Goal: Task Accomplishment & Management: Use online tool/utility

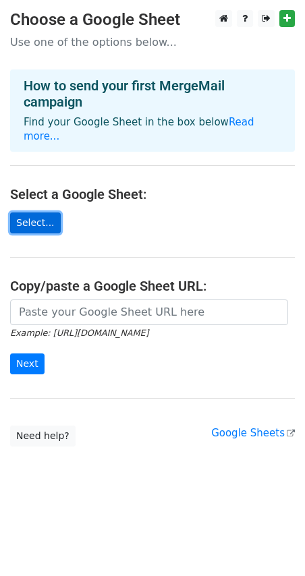
click at [34, 213] on link "Select..." at bounding box center [35, 223] width 51 height 21
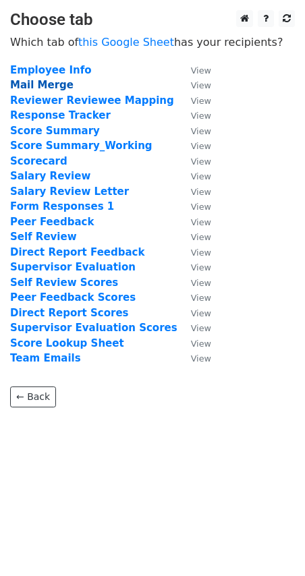
click at [32, 82] on strong "Mail Merge" at bounding box center [41, 85] width 63 height 12
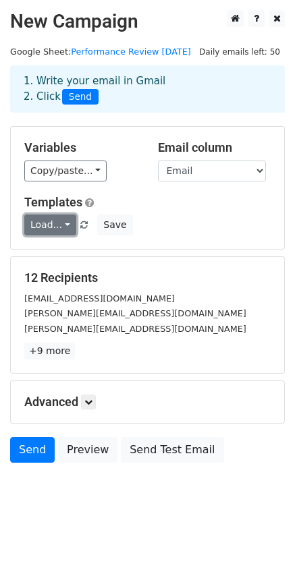
click at [57, 226] on link "Load..." at bounding box center [50, 225] width 52 height 21
drag, startPoint x: 182, startPoint y: 212, endPoint x: 171, endPoint y: 207, distance: 11.5
click at [182, 212] on div "Templates Load... No templates saved Save" at bounding box center [147, 215] width 267 height 41
click at [73, 185] on div "Variables Copy/paste... {{Employee Name}} {{Email}} {{First Name}} {{Salary Rev…" at bounding box center [147, 188] width 273 height 122
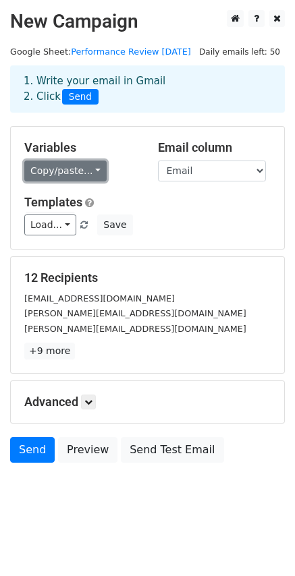
click at [72, 173] on link "Copy/paste..." at bounding box center [65, 171] width 82 height 21
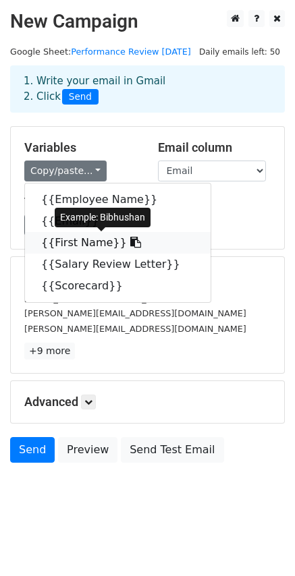
click at [85, 243] on link "{{First Name}}" at bounding box center [118, 243] width 186 height 22
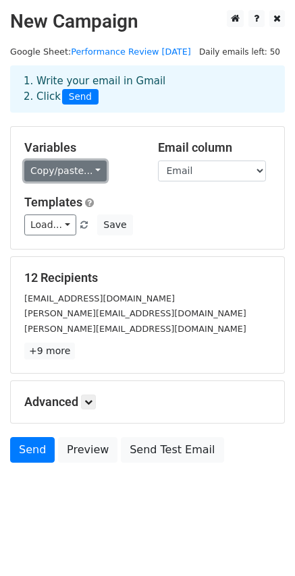
click at [88, 172] on link "Copy/paste..." at bounding box center [65, 171] width 82 height 21
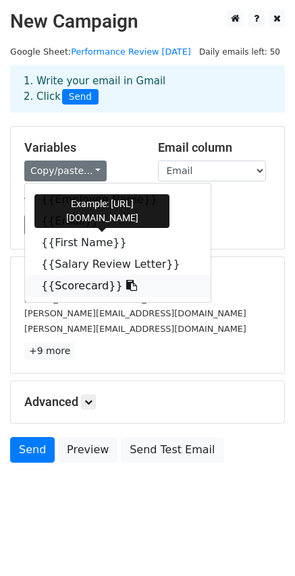
click at [88, 286] on link "{{Scorecard}}" at bounding box center [118, 286] width 186 height 22
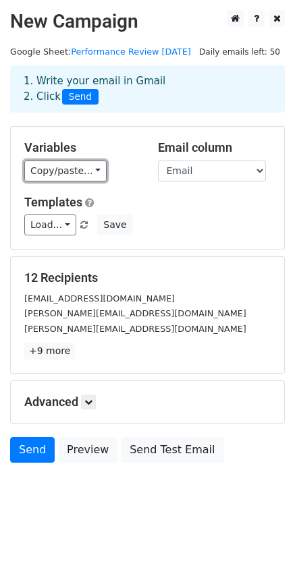
click at [60, 172] on link "Copy/paste..." at bounding box center [65, 171] width 82 height 21
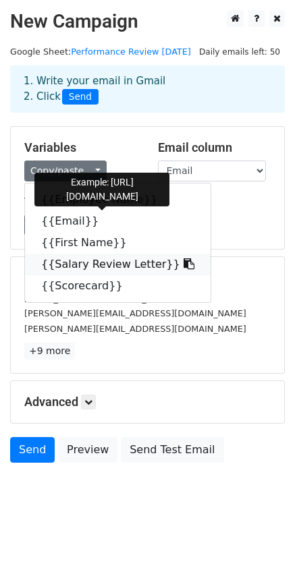
click at [184, 261] on icon at bounding box center [189, 263] width 11 height 11
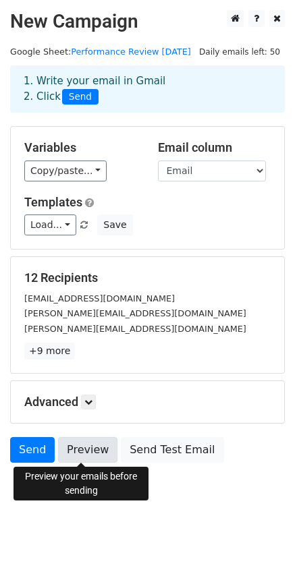
click at [78, 455] on link "Preview" at bounding box center [87, 450] width 59 height 26
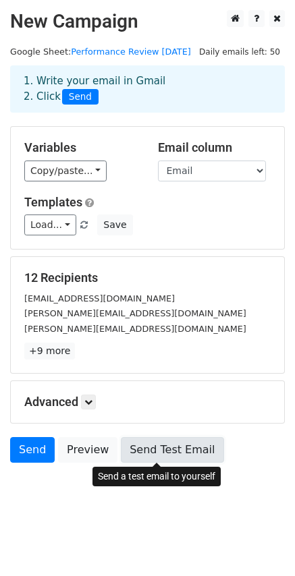
click at [177, 452] on link "Send Test Email" at bounding box center [172, 450] width 103 height 26
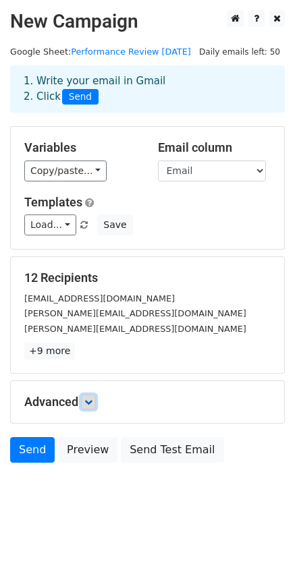
click at [92, 403] on icon at bounding box center [88, 402] width 8 height 8
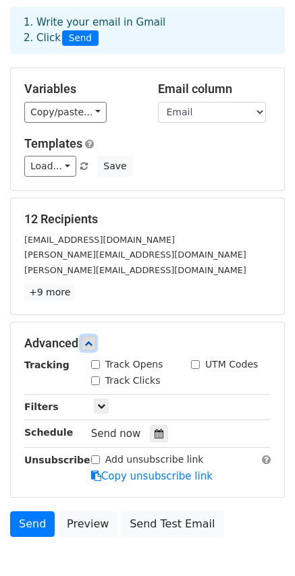
scroll to position [134, 0]
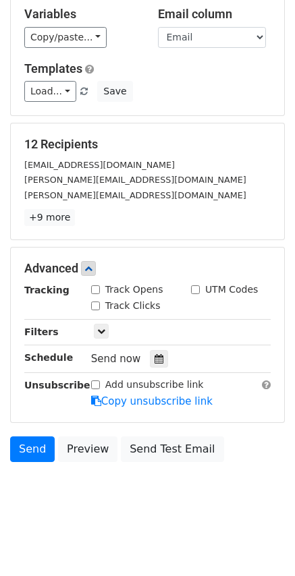
click at [94, 289] on input "Track Opens" at bounding box center [95, 289] width 9 height 9
checkbox input "true"
click at [38, 456] on link "Send" at bounding box center [32, 450] width 45 height 26
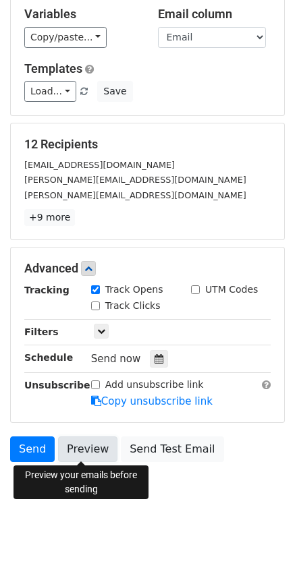
click at [76, 450] on link "Preview" at bounding box center [87, 450] width 59 height 26
click at [224, 504] on body "New Campaign Daily emails left: 50 Google Sheet: Performance Review August 2025…" at bounding box center [147, 199] width 295 height 647
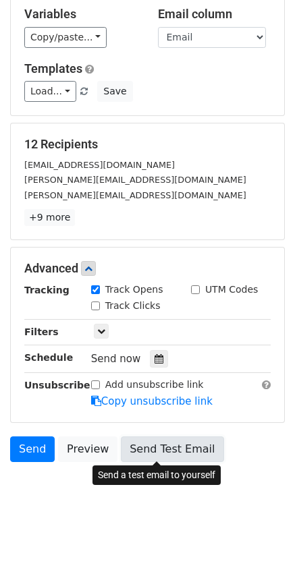
click at [160, 449] on link "Send Test Email" at bounding box center [172, 450] width 103 height 26
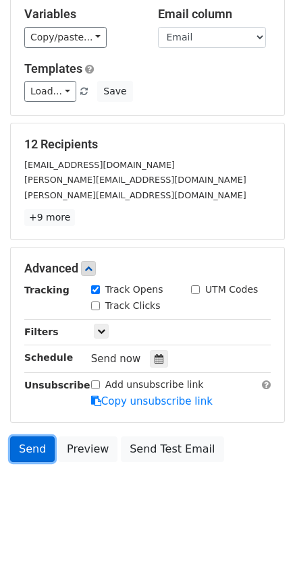
click at [30, 448] on link "Send" at bounding box center [32, 450] width 45 height 26
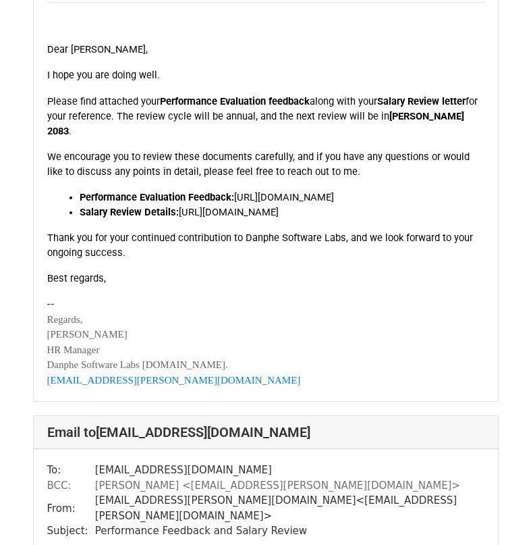
scroll to position [2025, 0]
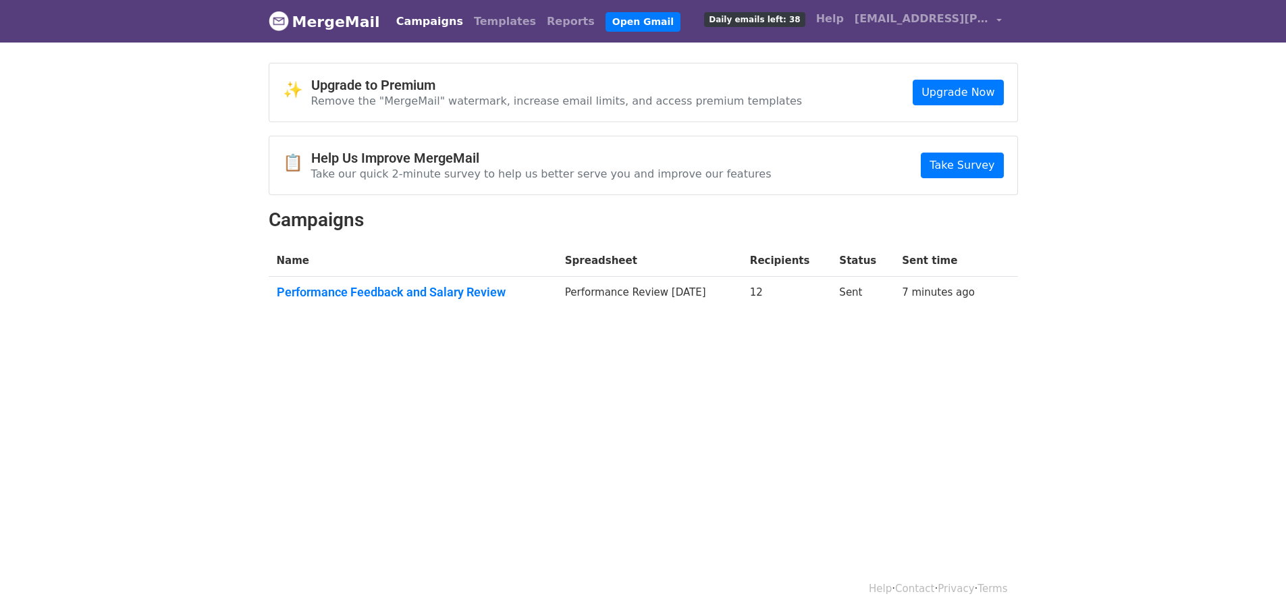
click at [273, 18] on img at bounding box center [279, 21] width 20 height 20
click at [474, 290] on link "Performance Feedback and Salary Review" at bounding box center [413, 292] width 272 height 15
